Goal: Transaction & Acquisition: Purchase product/service

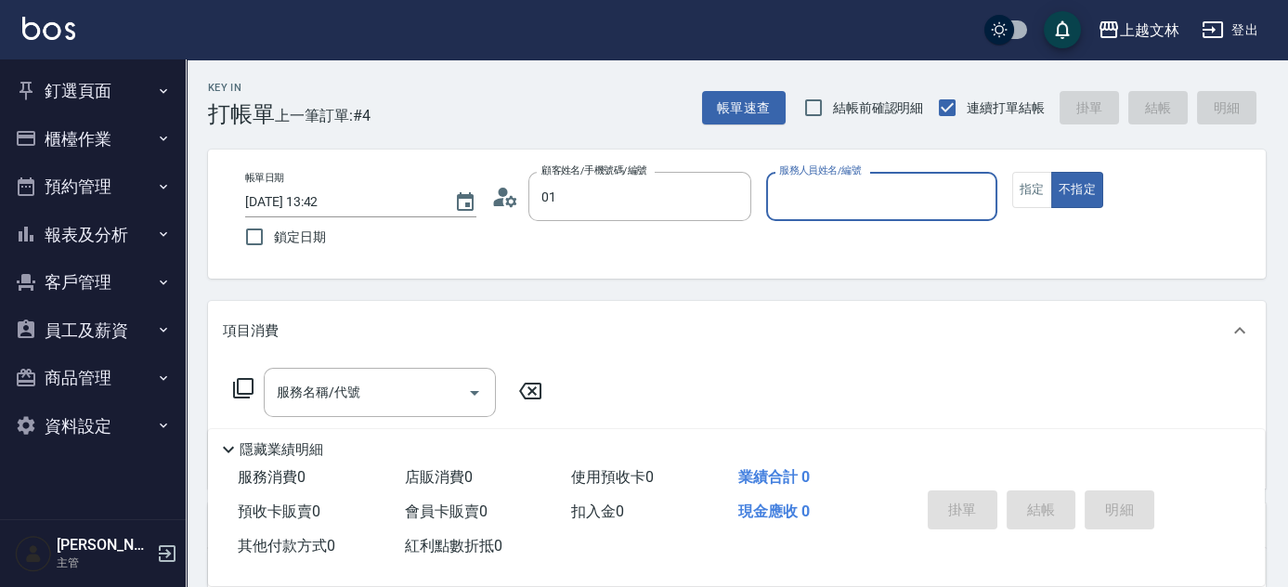
type input "新客人 姓名未設定/01/null"
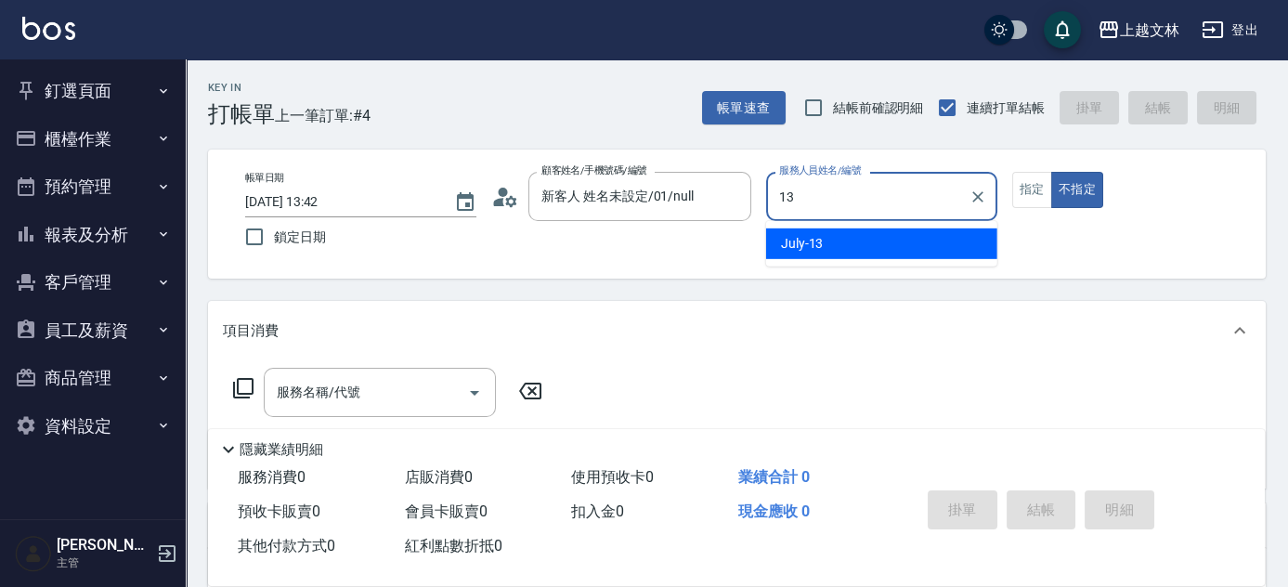
type input "July-13"
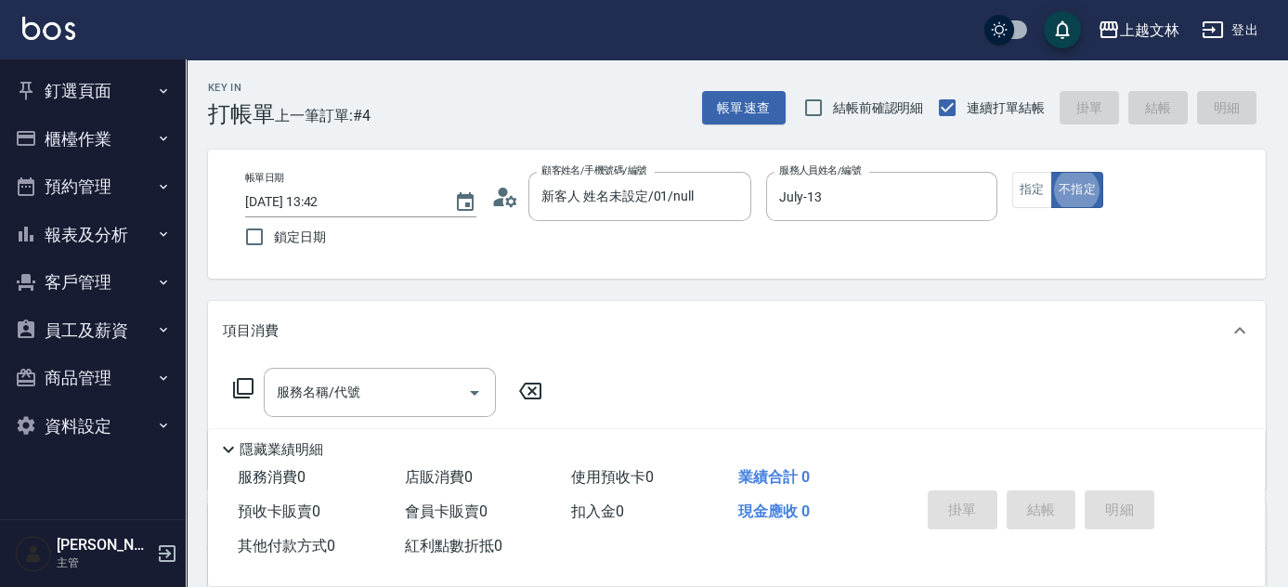
type button "false"
drag, startPoint x: 1023, startPoint y: 182, endPoint x: 965, endPoint y: 199, distance: 60.0
click at [1023, 180] on button "指定" at bounding box center [1033, 190] width 40 height 36
click at [375, 368] on div "服務名稱/代號 服務名稱/代號" at bounding box center [380, 392] width 232 height 49
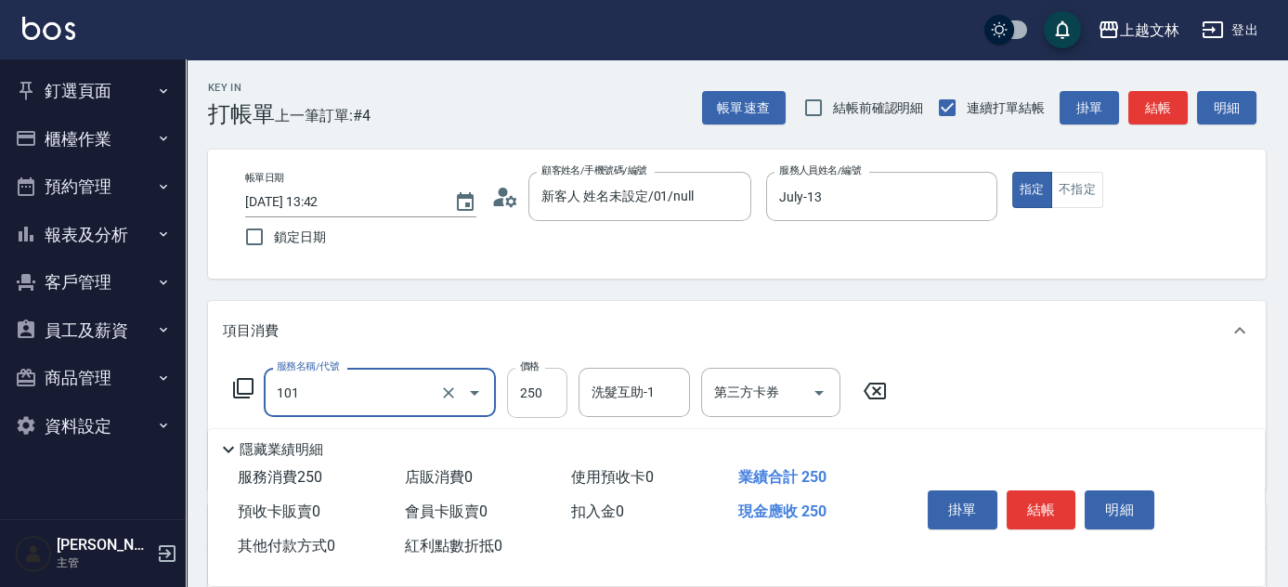
type input "洗髮(101)"
click at [549, 404] on input "250" at bounding box center [537, 393] width 60 height 50
type input "300"
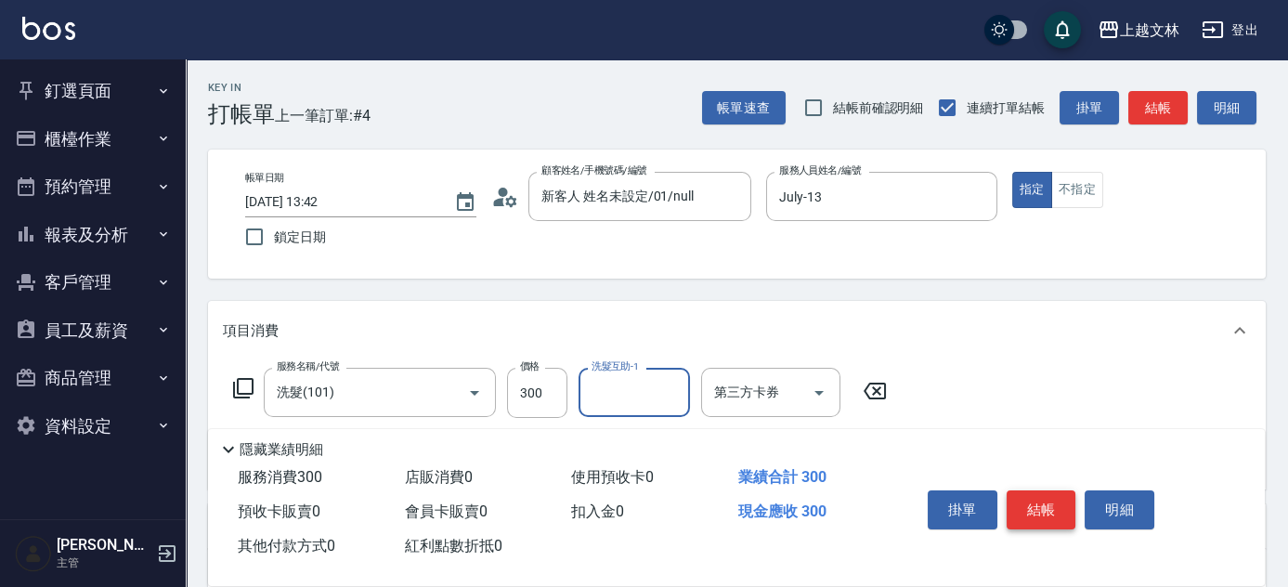
click at [1035, 503] on button "結帳" at bounding box center [1042, 509] width 70 height 39
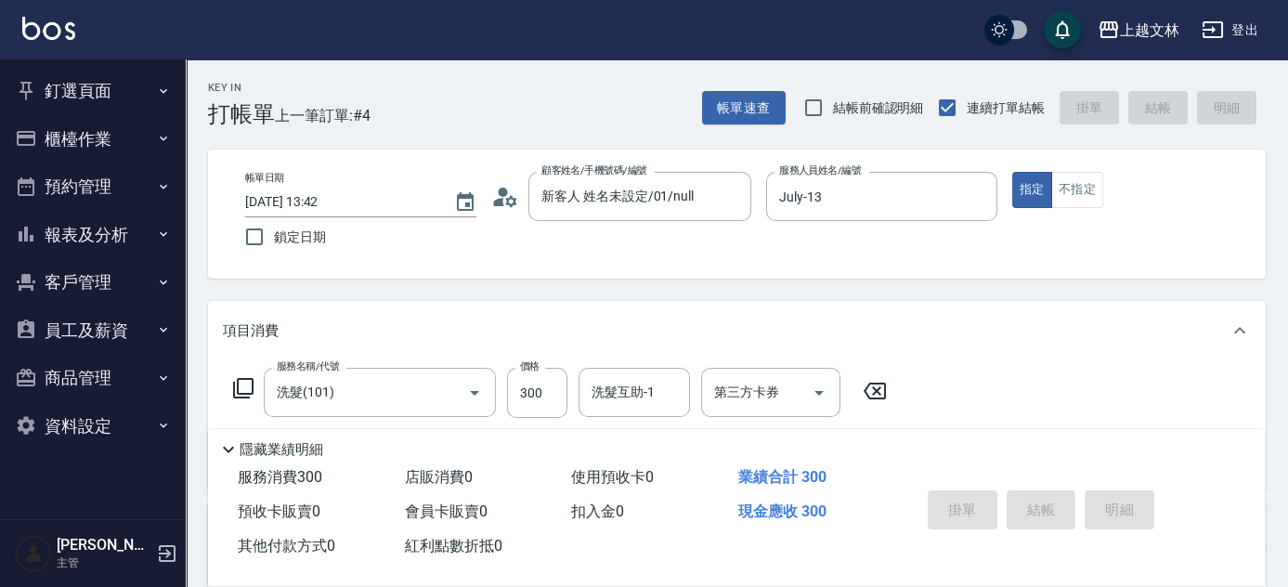
click at [148, 214] on button "報表及分析" at bounding box center [92, 235] width 171 height 48
type input "[DATE] 14:28"
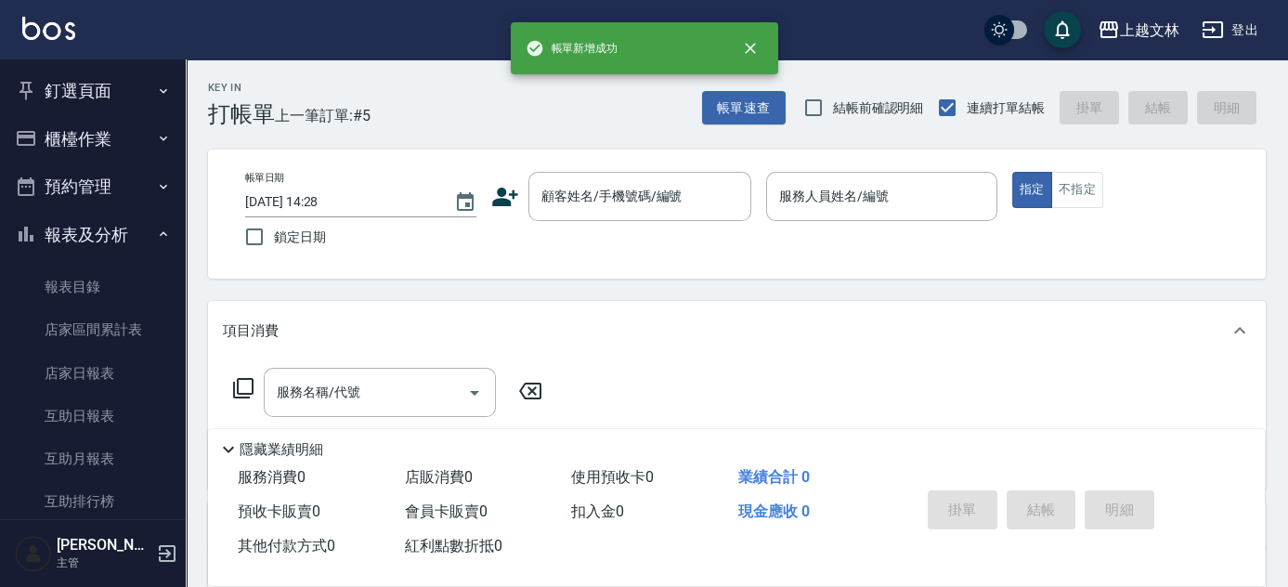
scroll to position [402, 0]
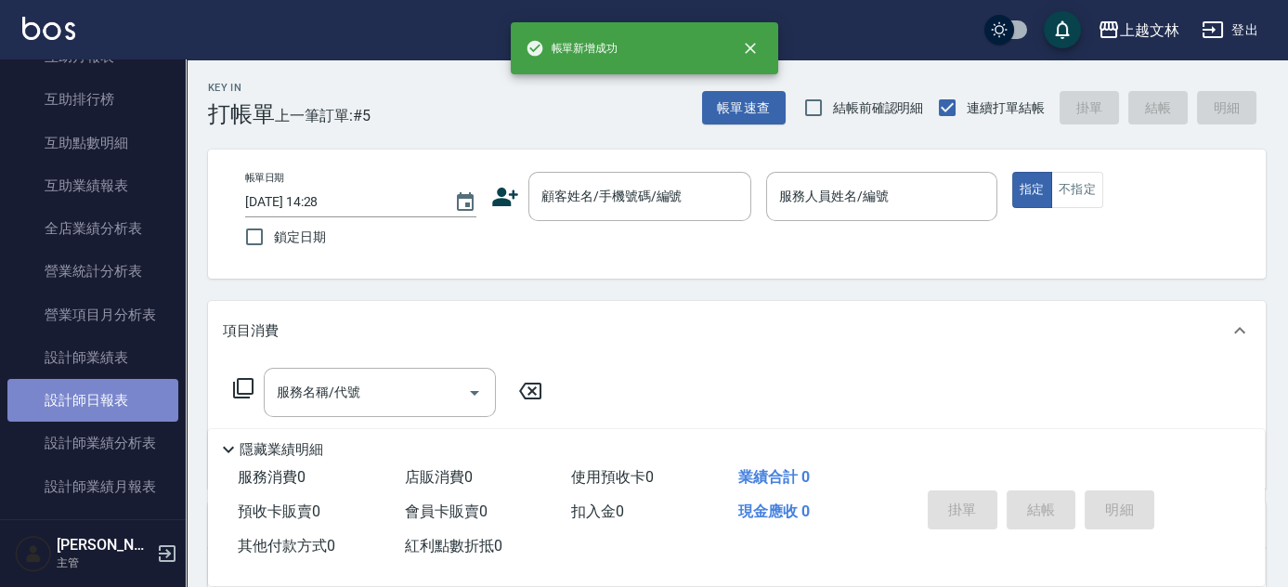
click at [125, 409] on link "設計師日報表" at bounding box center [92, 400] width 171 height 43
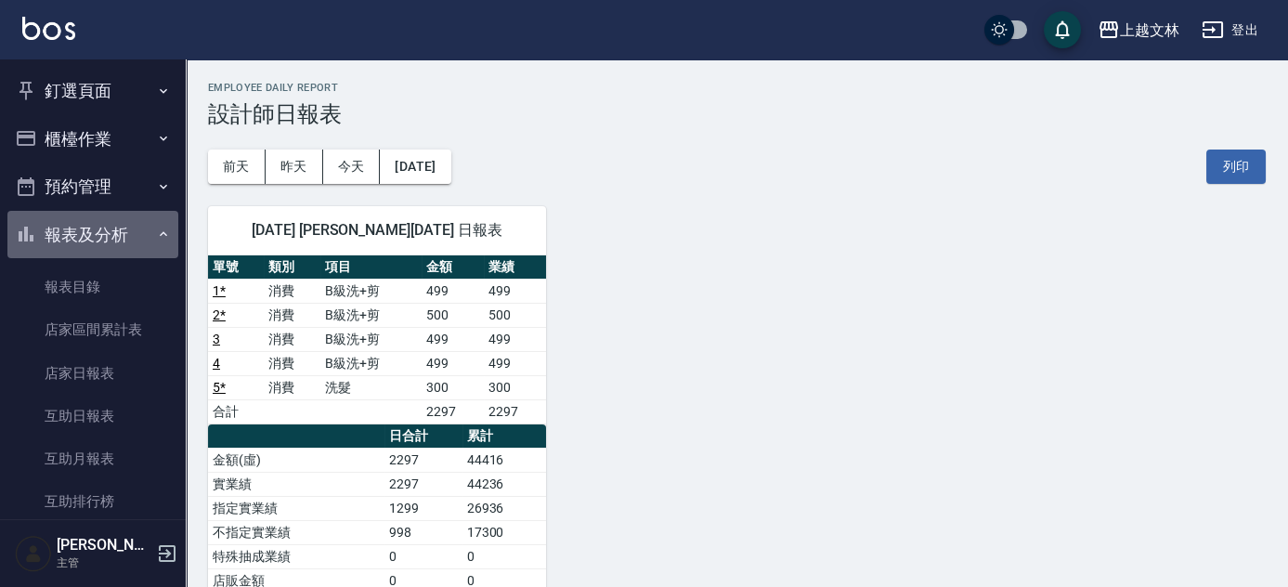
click at [101, 246] on button "報表及分析" at bounding box center [92, 235] width 171 height 48
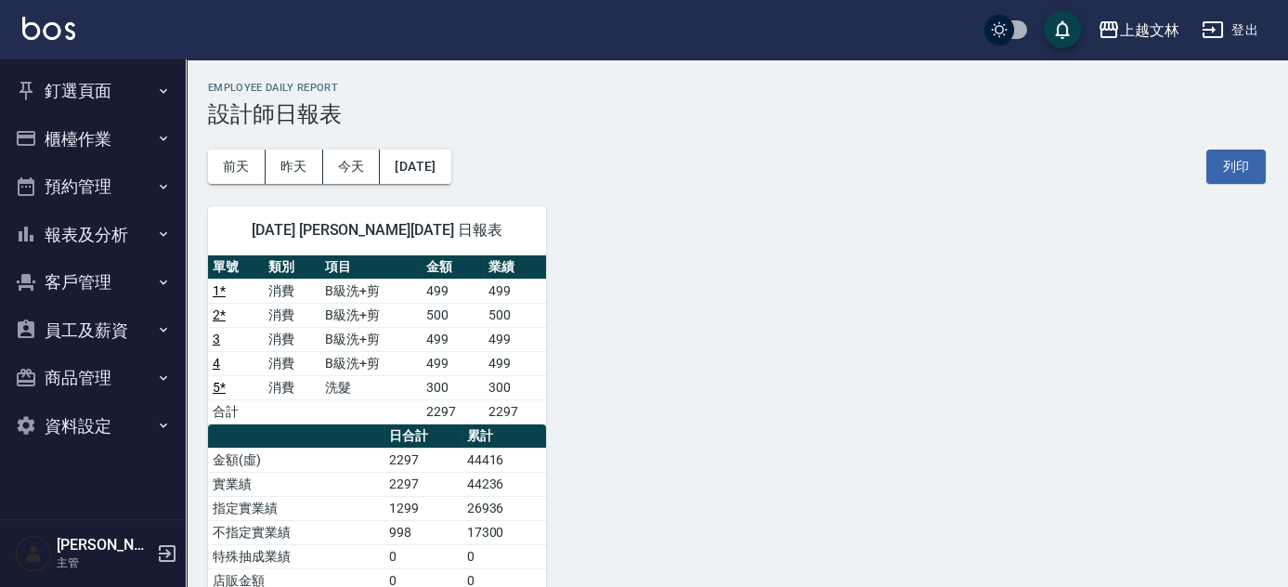
click at [86, 129] on button "櫃檯作業" at bounding box center [92, 139] width 171 height 48
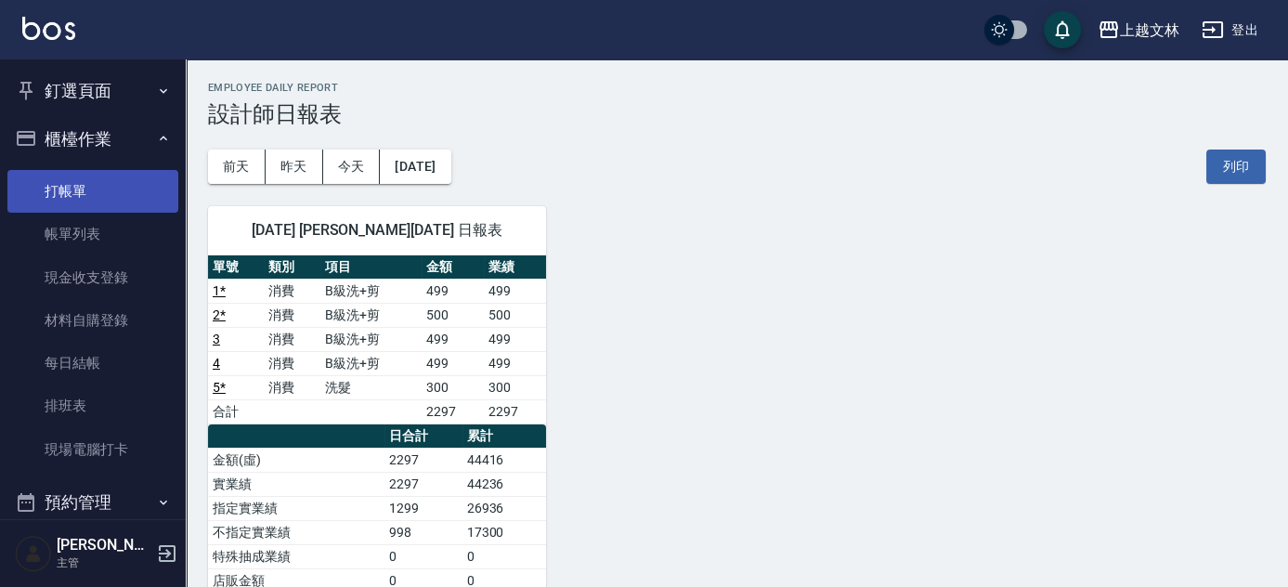
click at [91, 172] on link "打帳單" at bounding box center [92, 191] width 171 height 43
